Goal: Information Seeking & Learning: Learn about a topic

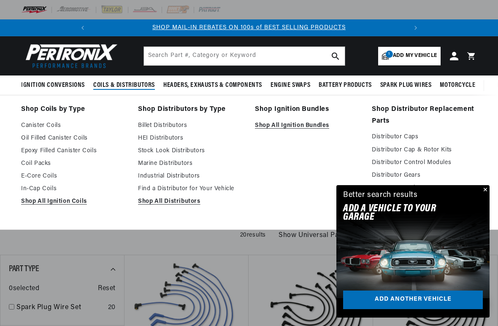
click at [172, 128] on link "Billet Distributors" at bounding box center [190, 126] width 105 height 10
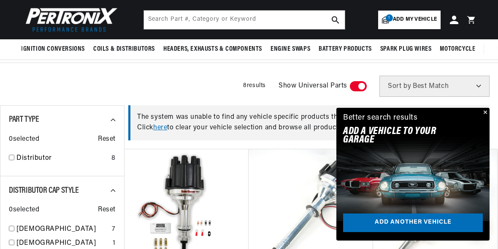
scroll to position [203, 0]
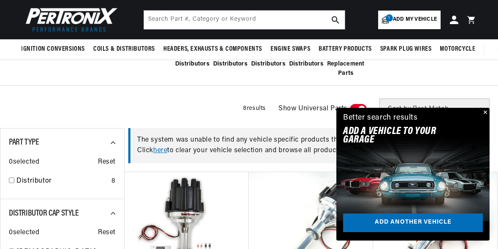
click at [484, 115] on button "Close" at bounding box center [484, 113] width 10 height 10
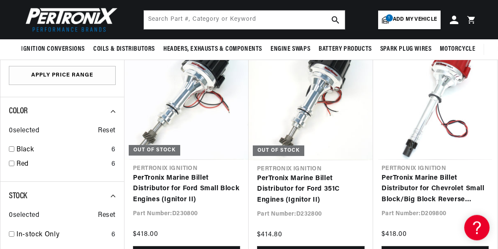
scroll to position [583, 0]
click at [214, 173] on link "PerTronix Marine Billet Distributor for Ford Small Block Engines (Ignitor II)" at bounding box center [186, 189] width 107 height 32
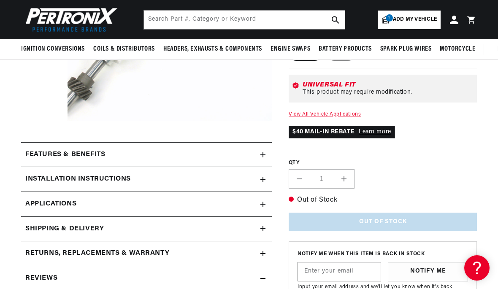
scroll to position [209, 0]
click at [211, 209] on link "Applications" at bounding box center [146, 205] width 251 height 25
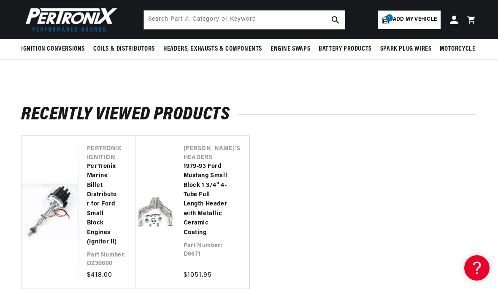
scroll to position [0, 315]
click at [184, 216] on link "1979-93 Ford Mustang Small Block 1 3/4" 4-Tube Full Length Header with Metallic…" at bounding box center [208, 200] width 49 height 76
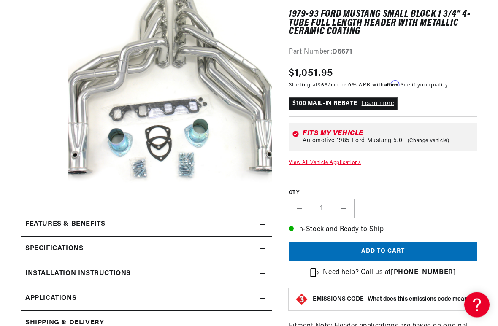
scroll to position [184, 0]
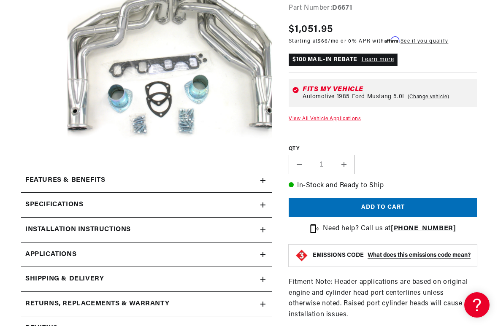
click at [232, 211] on summary "Specifications" at bounding box center [146, 205] width 251 height 24
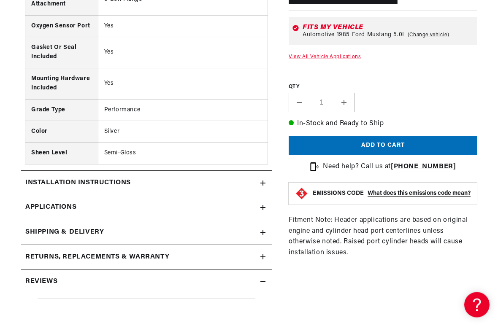
scroll to position [610, 0]
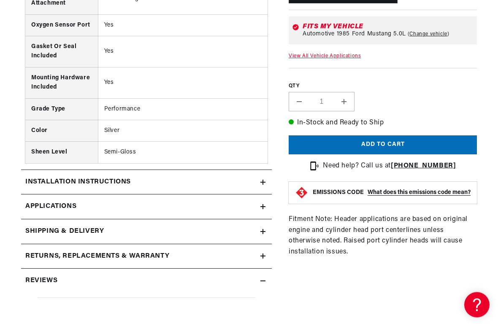
click at [228, 214] on link "Applications" at bounding box center [146, 207] width 251 height 25
